Goal: Task Accomplishment & Management: Complete application form

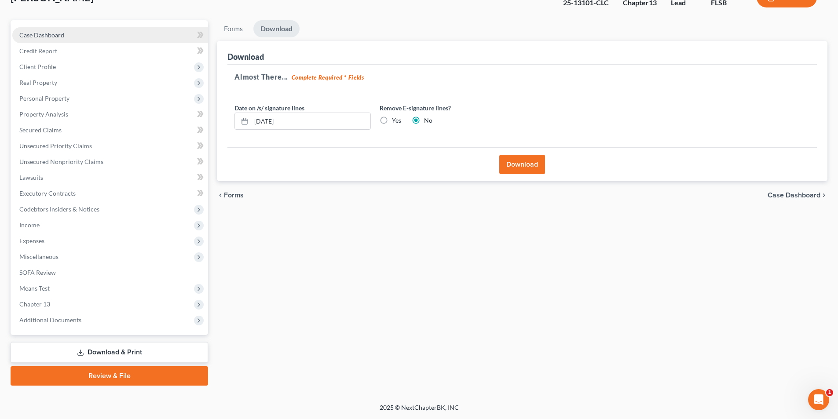
click at [48, 33] on span "Case Dashboard" at bounding box center [41, 34] width 45 height 7
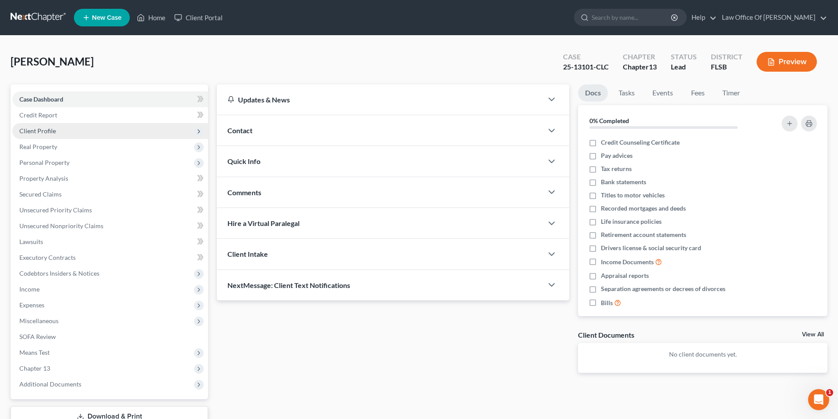
click at [62, 136] on span "Client Profile" at bounding box center [110, 131] width 196 height 16
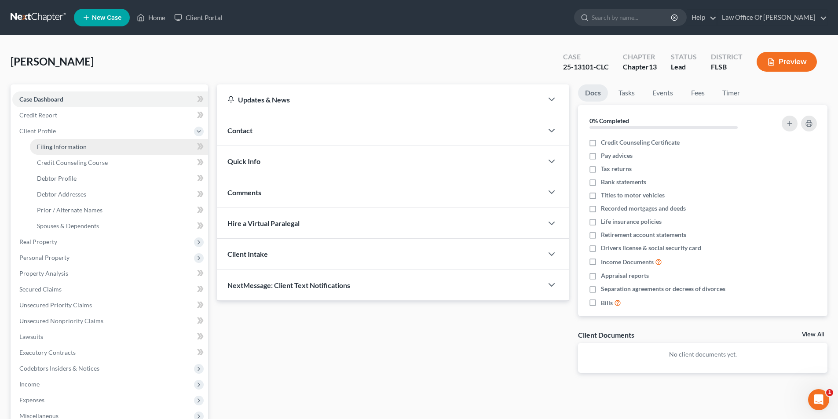
click at [74, 145] on span "Filing Information" at bounding box center [62, 146] width 50 height 7
select select "1"
select select "0"
select select "3"
select select "9"
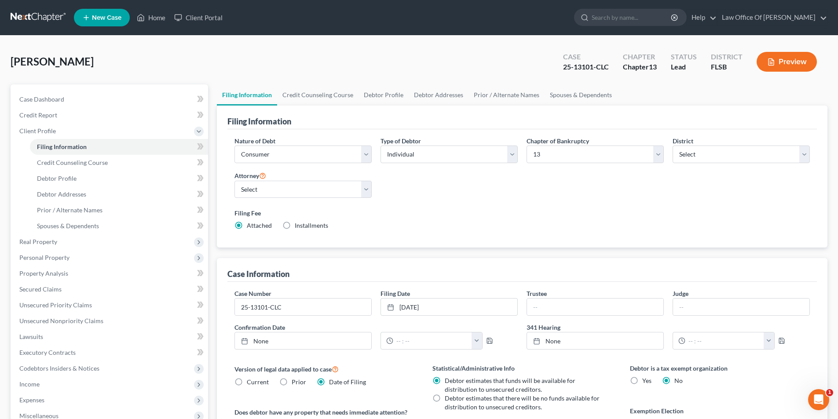
scroll to position [149, 0]
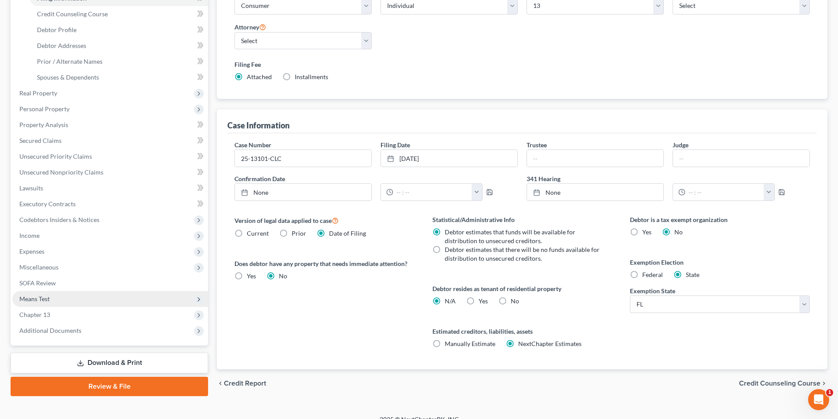
click at [74, 299] on span "Means Test" at bounding box center [110, 299] width 196 height 16
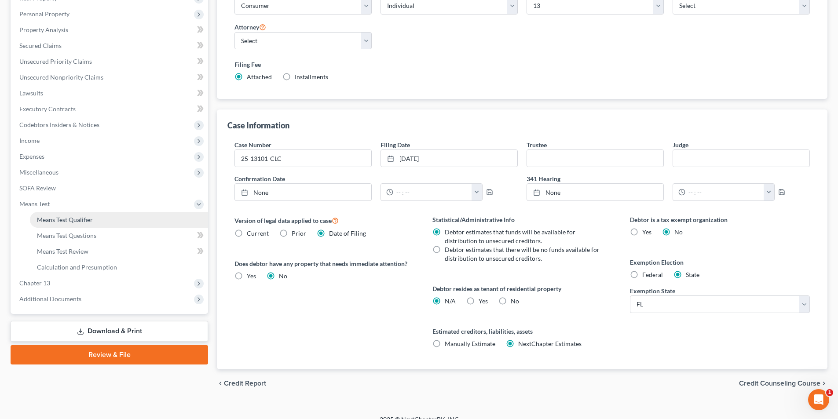
click at [69, 220] on span "Means Test Qualifier" at bounding box center [65, 219] width 56 height 7
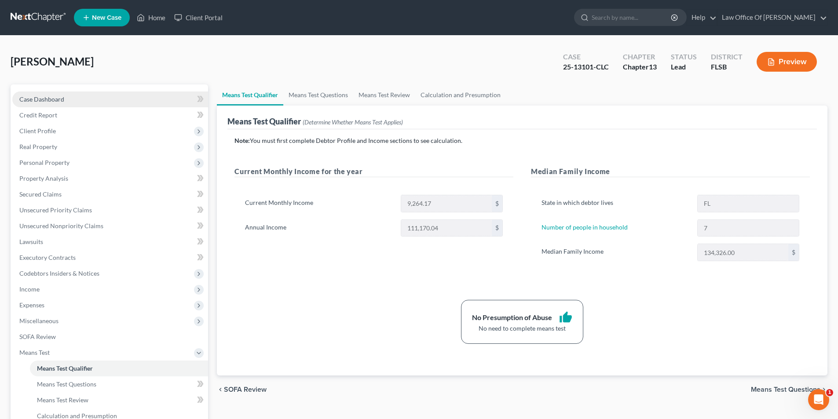
click at [71, 105] on link "Case Dashboard" at bounding box center [110, 100] width 196 height 16
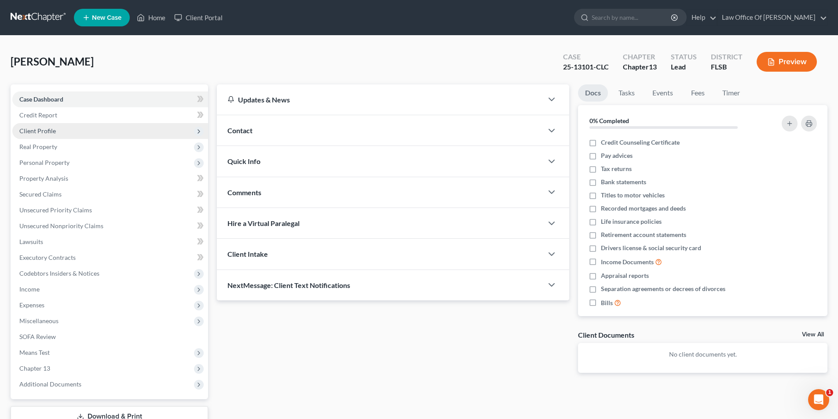
click at [71, 132] on span "Client Profile" at bounding box center [110, 131] width 196 height 16
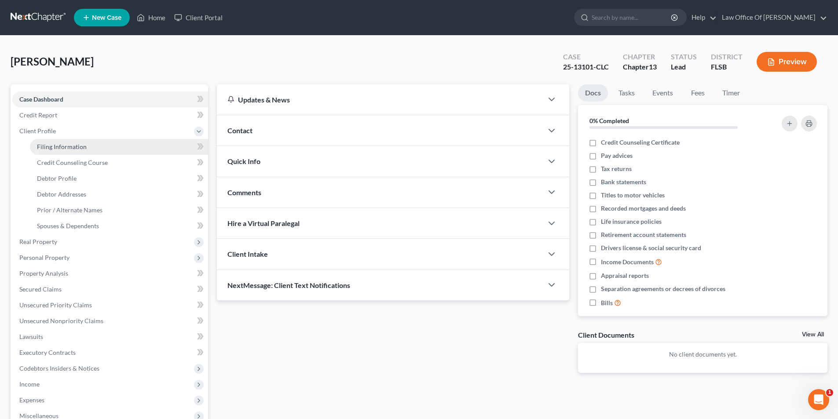
click at [75, 149] on span "Filing Information" at bounding box center [62, 146] width 50 height 7
select select "1"
select select "0"
select select "3"
select select "17"
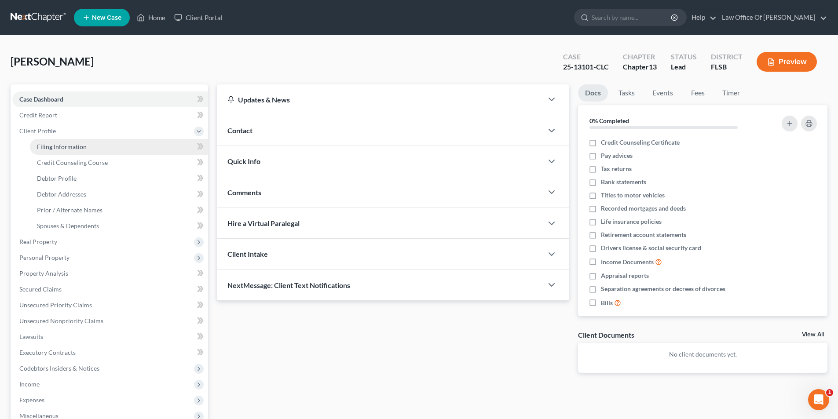
select select "0"
select select "9"
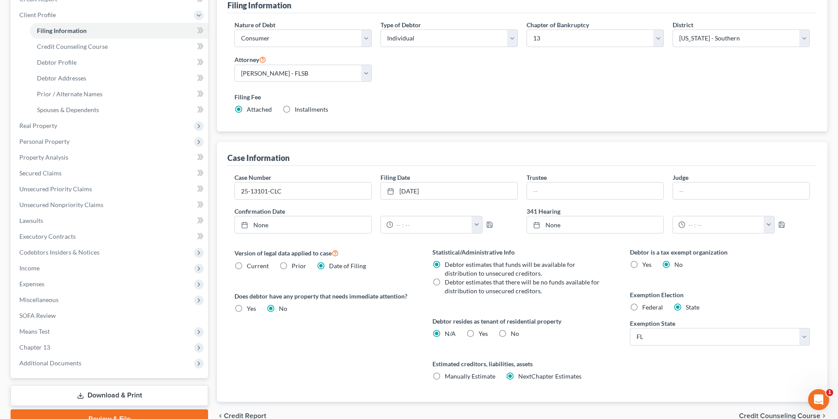
scroll to position [149, 0]
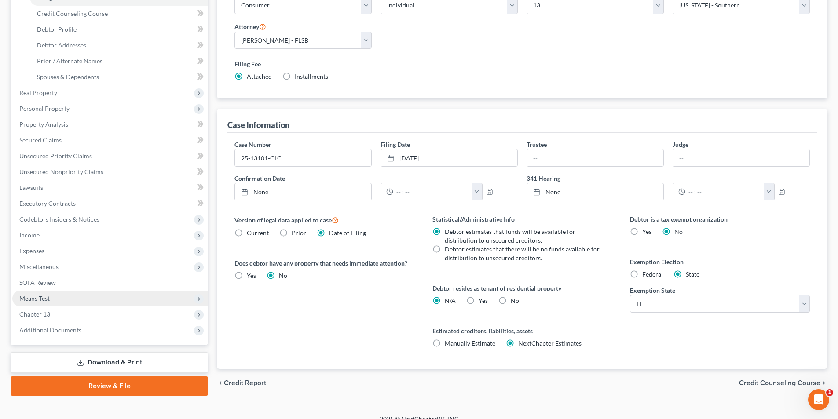
click at [71, 296] on span "Means Test" at bounding box center [110, 299] width 196 height 16
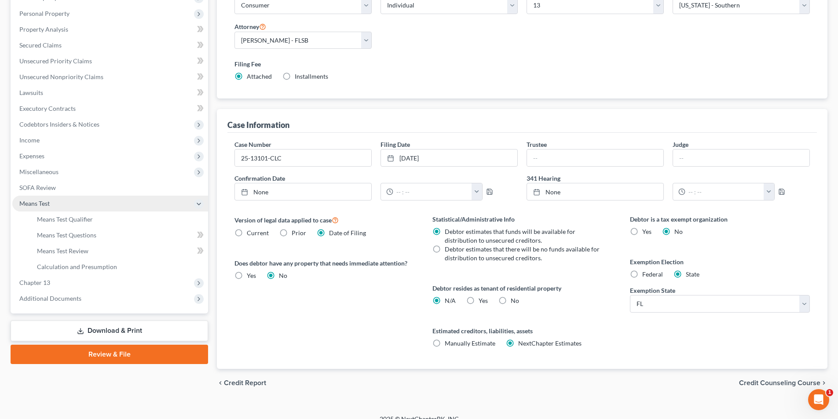
click at [78, 204] on span "Means Test" at bounding box center [110, 204] width 196 height 16
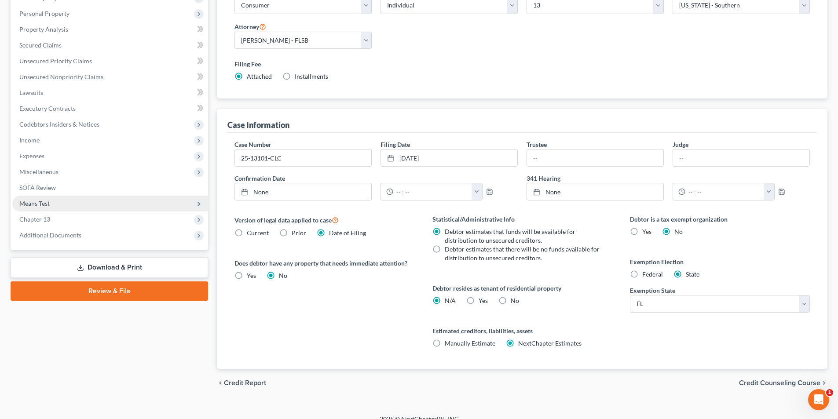
click at [78, 204] on span "Means Test" at bounding box center [110, 204] width 196 height 16
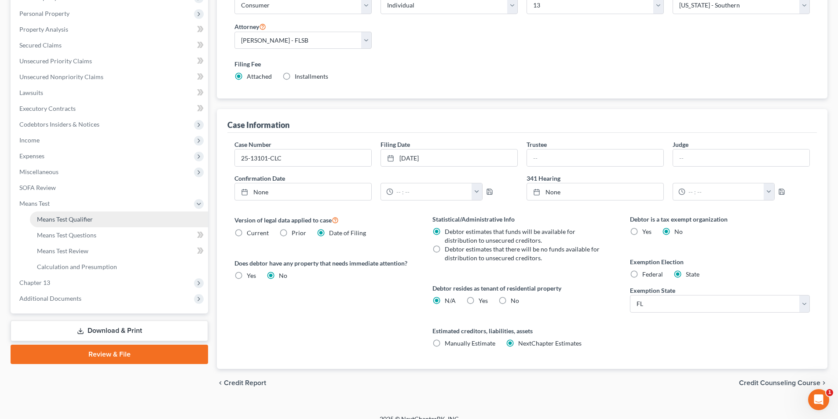
click at [77, 214] on link "Means Test Qualifier" at bounding box center [119, 220] width 178 height 16
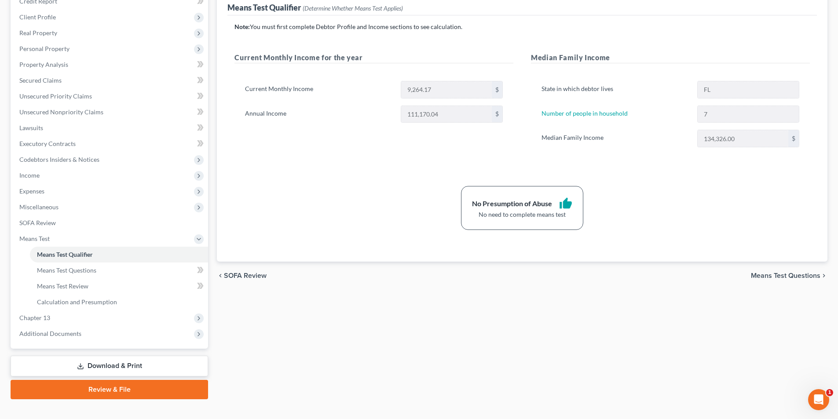
scroll to position [128, 0]
